Goal: Information Seeking & Learning: Learn about a topic

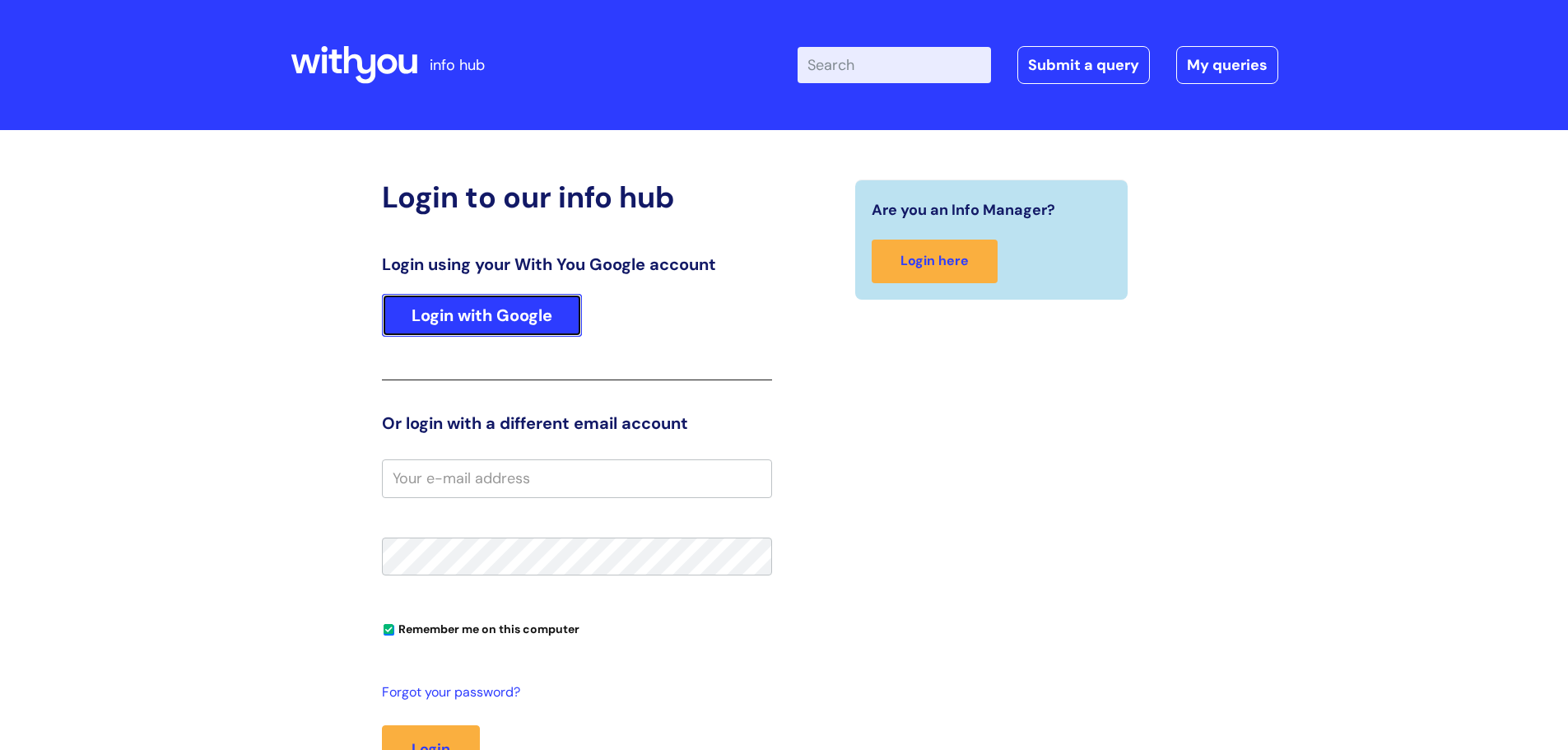
click at [473, 309] on link "Login with Google" at bounding box center [481, 315] width 200 height 43
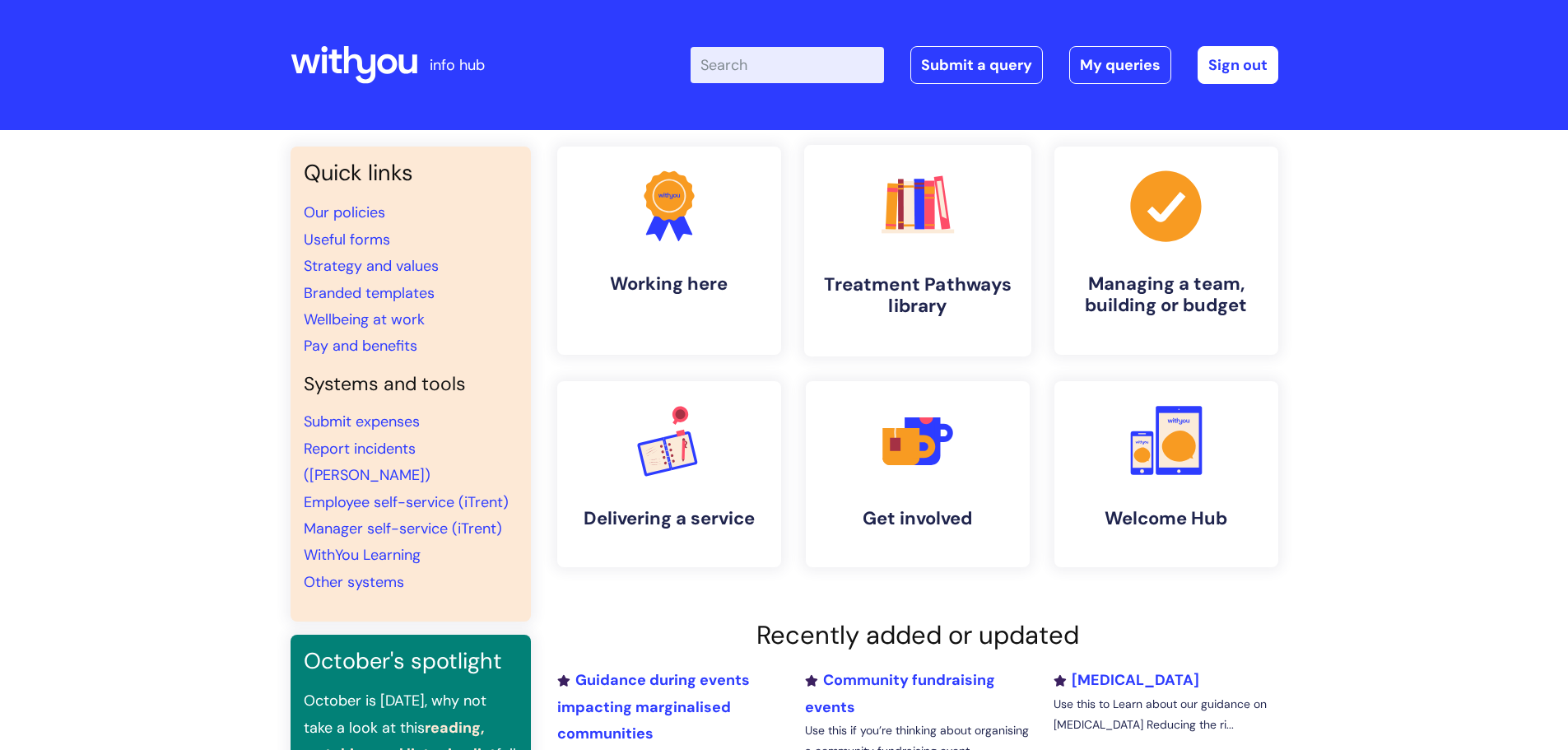
click at [910, 239] on icon ".cls-1{fill:#f89b22;}.cls-1,.cls-2,.cls-3,.cls-4,.cls-5,.cls-6,.cls-7{stroke-wi…" at bounding box center [918, 206] width 82 height 82
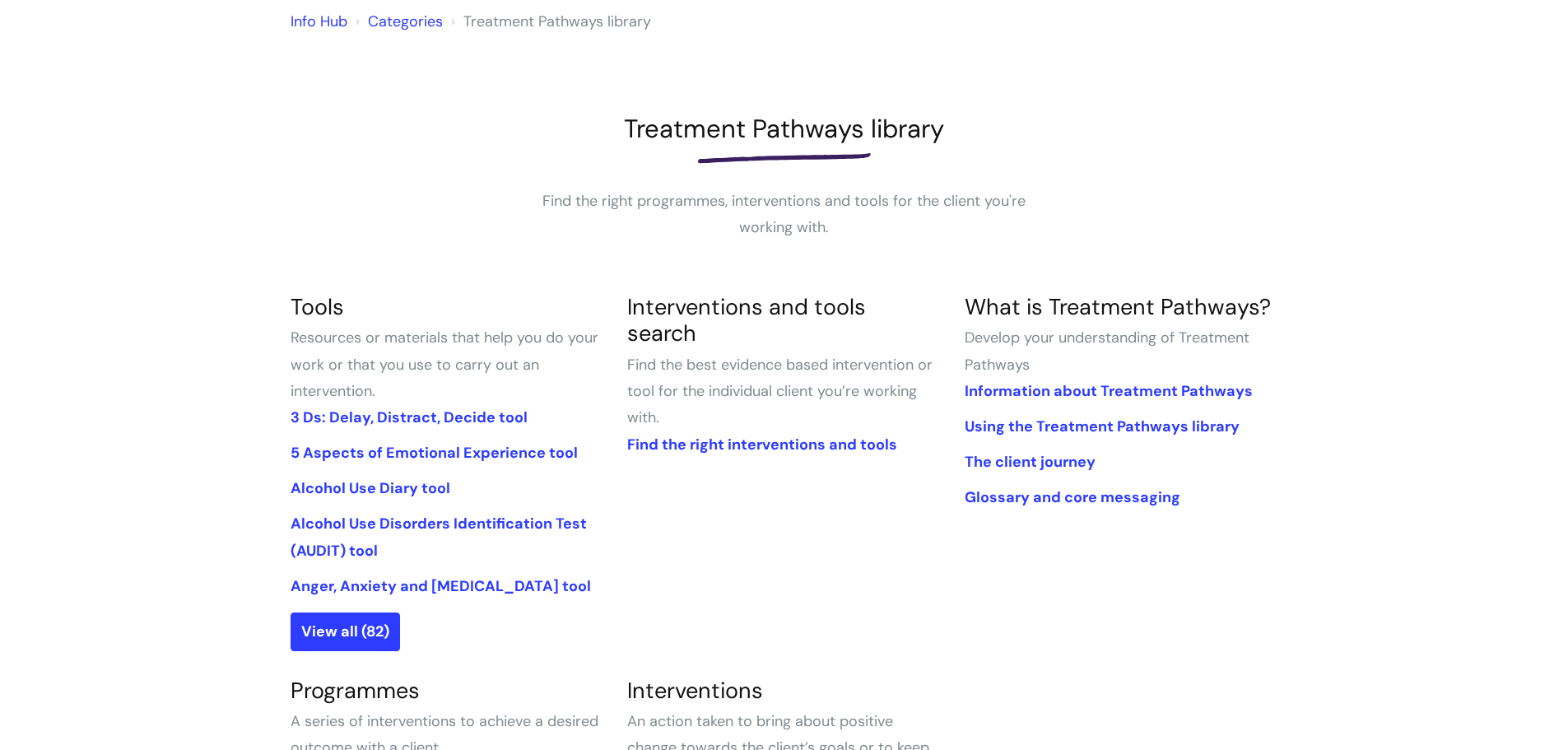
scroll to position [165, 0]
